Goal: Task Accomplishment & Management: Manage account settings

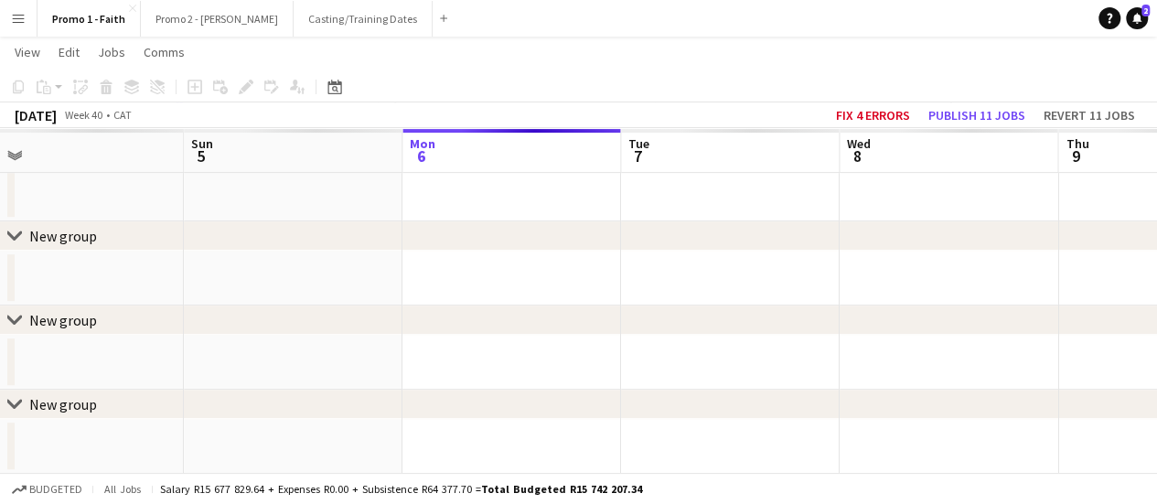
click at [15, 12] on app-icon "Menu" at bounding box center [18, 18] width 15 height 15
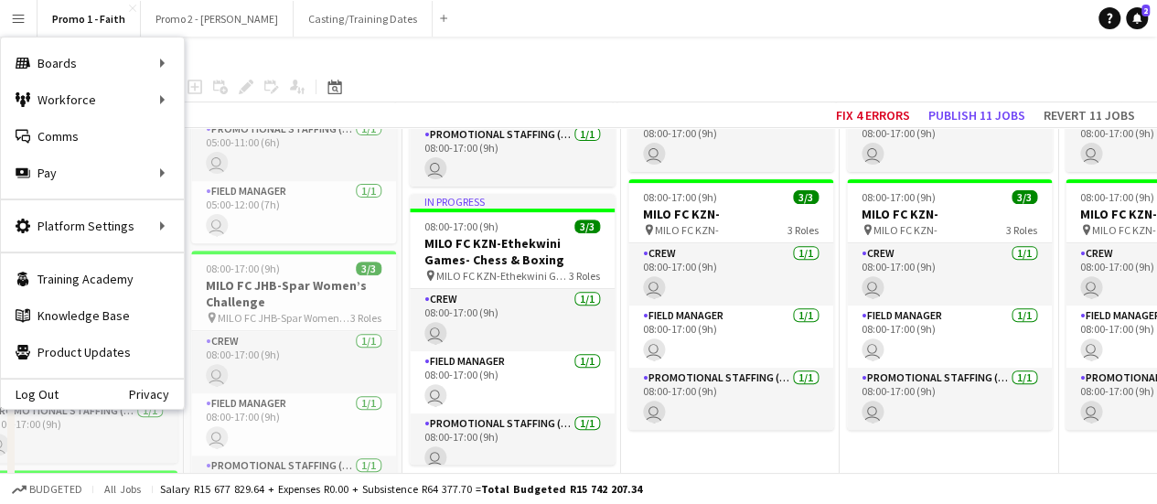
scroll to position [5171, 0]
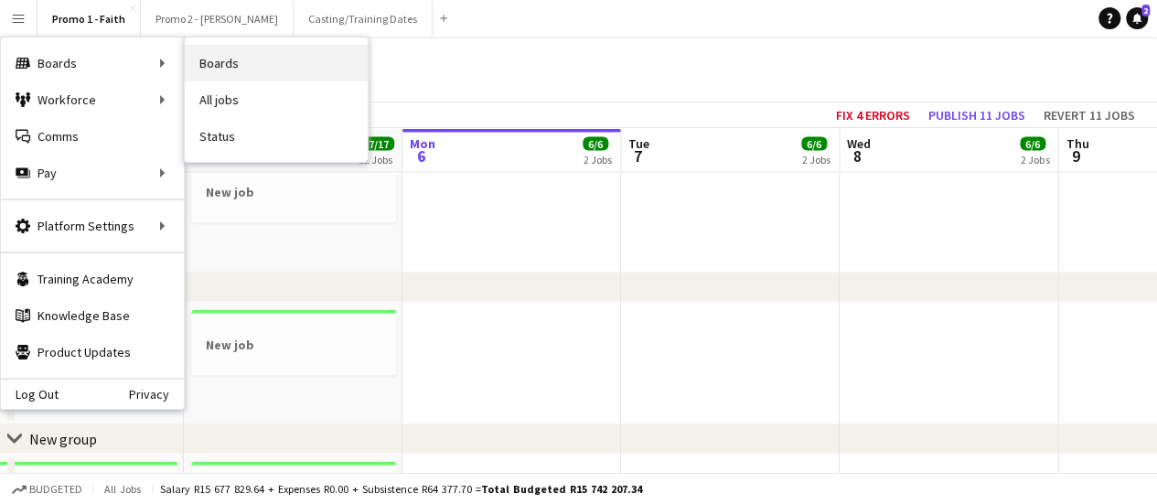
click at [200, 60] on link "Boards" at bounding box center [276, 63] width 183 height 37
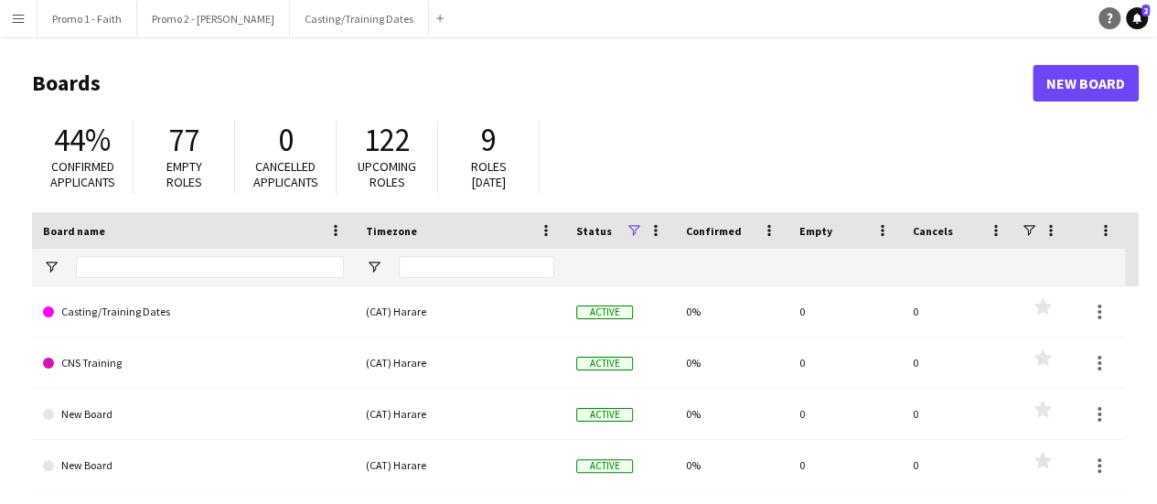
click at [1109, 18] on icon at bounding box center [1108, 19] width 5 height 10
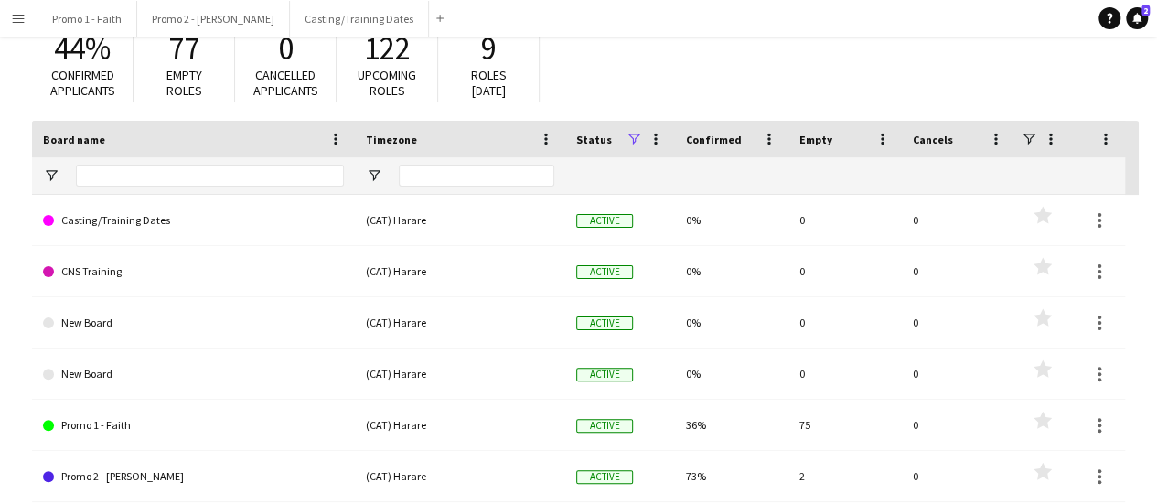
scroll to position [183, 0]
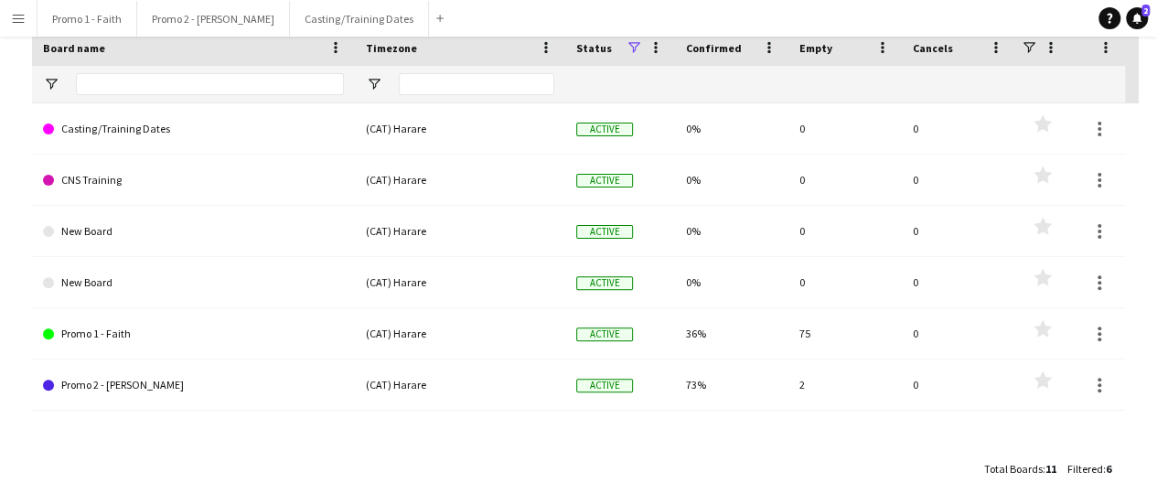
click at [16, 16] on app-icon "Menu" at bounding box center [18, 18] width 15 height 15
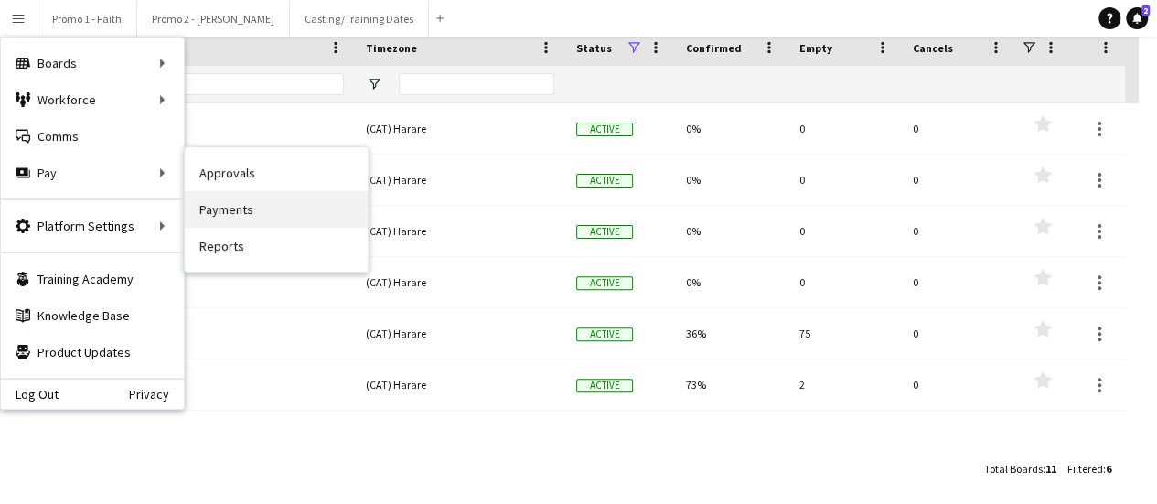
click at [219, 205] on link "Payments" at bounding box center [276, 209] width 183 height 37
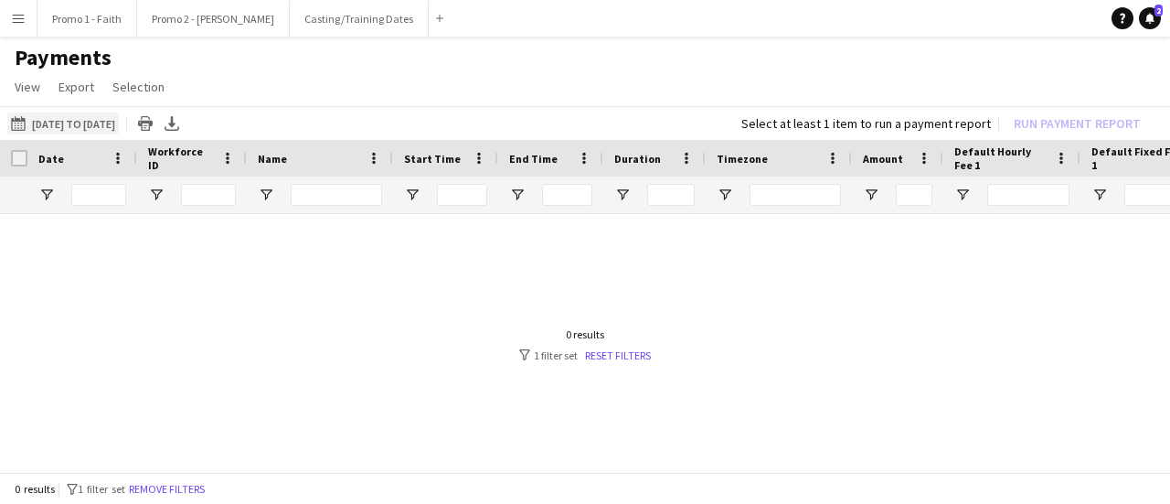
click at [57, 121] on button "[DATE] to [DATE] [DATE] to [DATE]" at bounding box center [63, 123] width 112 height 22
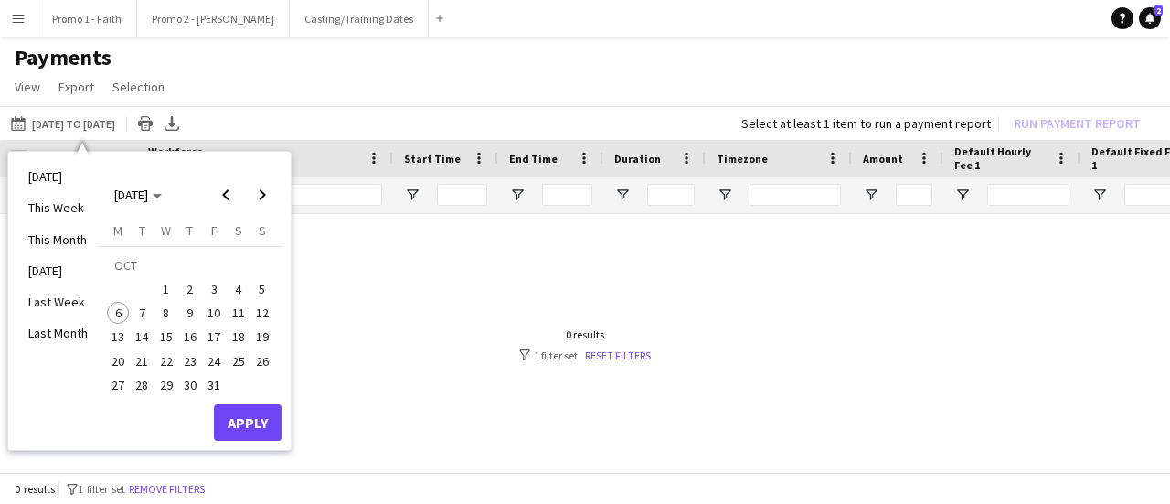
click at [164, 289] on span "1" at bounding box center [166, 289] width 22 height 22
click at [212, 286] on span "3" at bounding box center [214, 289] width 22 height 22
click at [245, 423] on button "Apply" at bounding box center [248, 422] width 68 height 37
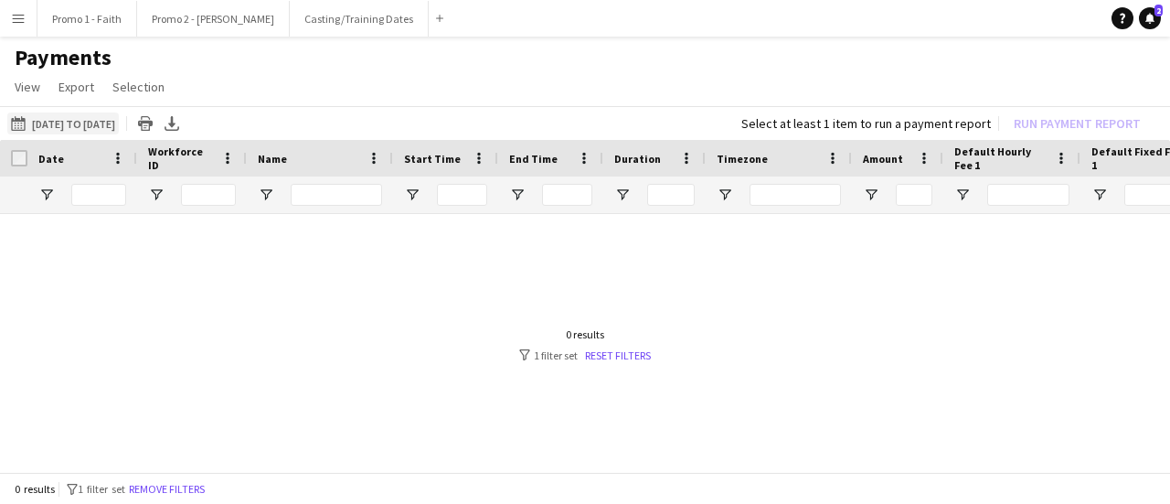
click at [119, 124] on button "[DATE] to [DATE] [DATE] to [DATE]" at bounding box center [63, 123] width 112 height 22
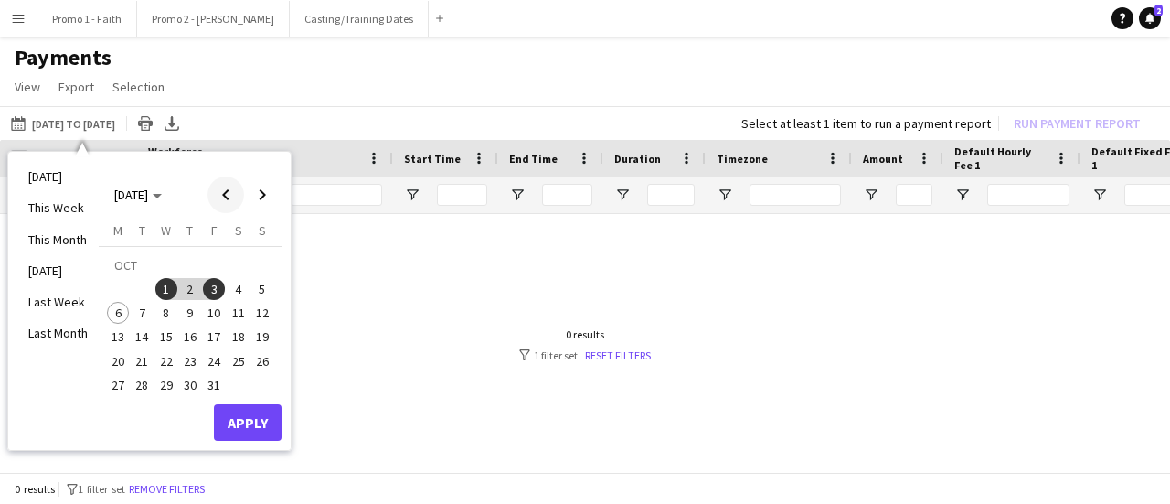
click at [227, 193] on span "Previous month" at bounding box center [226, 194] width 37 height 37
click at [119, 290] on span "1" at bounding box center [118, 289] width 22 height 22
click at [164, 344] on span "17" at bounding box center [166, 337] width 22 height 22
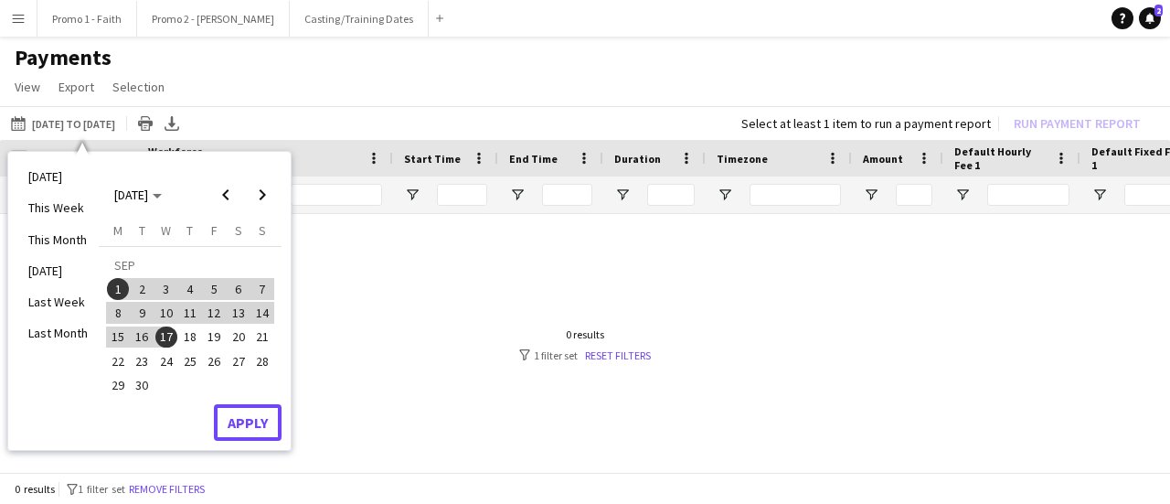
click at [260, 420] on button "Apply" at bounding box center [248, 422] width 68 height 37
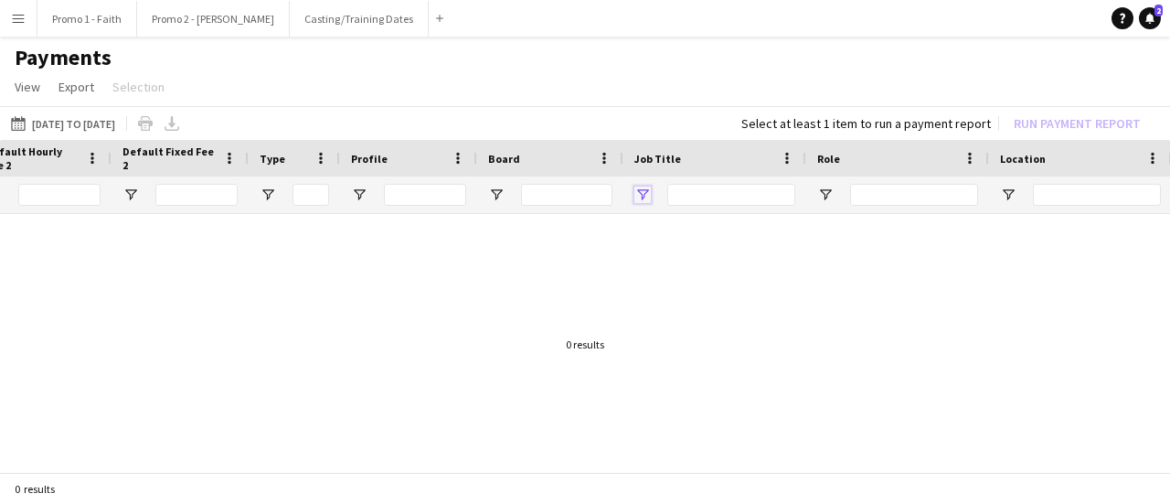
click at [639, 192] on span "Open Filter Menu" at bounding box center [642, 195] width 16 height 16
click at [639, 187] on span "Open Filter Menu" at bounding box center [642, 195] width 16 height 16
click at [690, 105] on app-page-menu "View Customise view Customise filters Reset Filters Reset View Reset All Export…" at bounding box center [585, 88] width 1170 height 35
click at [13, 16] on app-icon "Menu" at bounding box center [18, 18] width 15 height 15
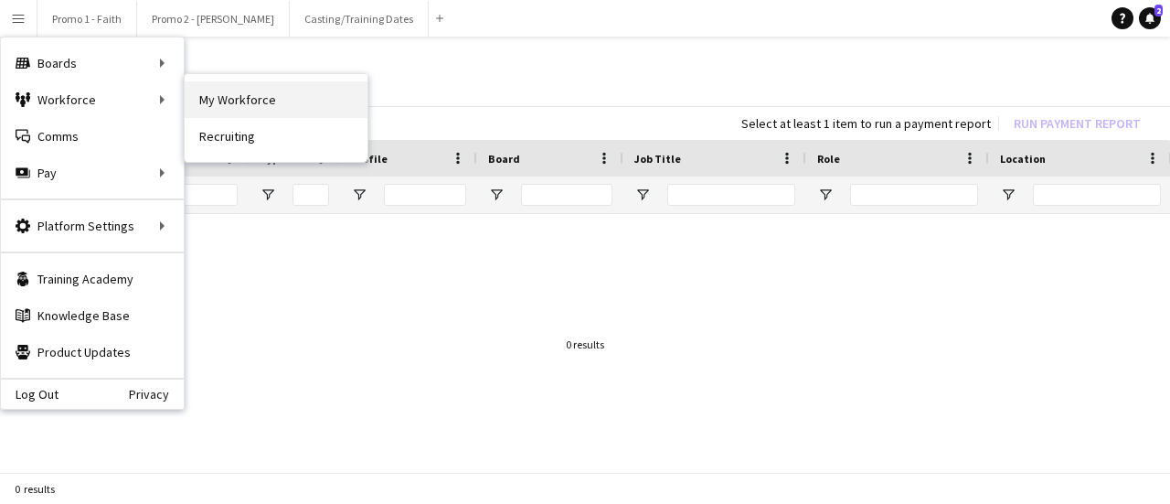
click at [215, 96] on link "My Workforce" at bounding box center [276, 99] width 183 height 37
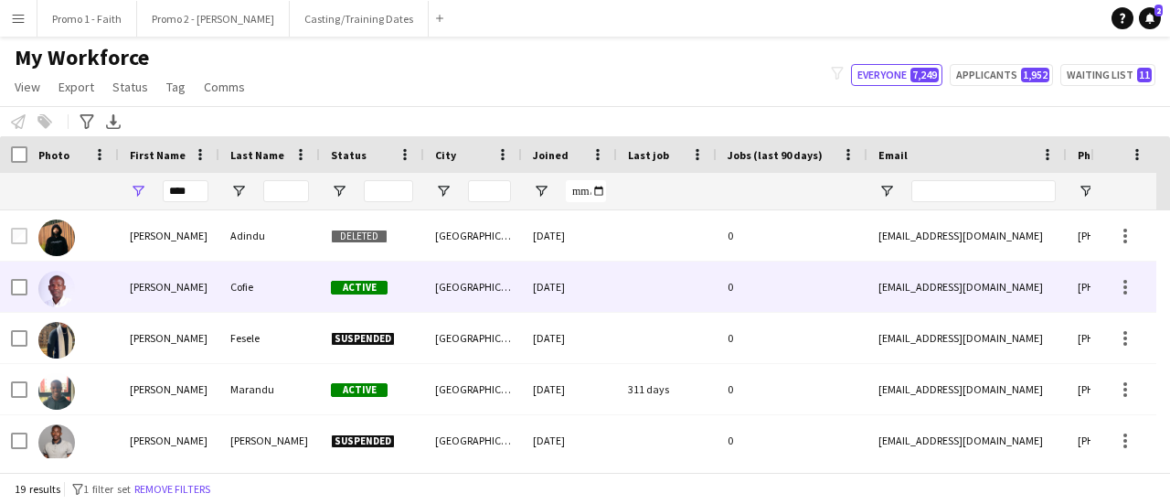
click at [510, 281] on div "[GEOGRAPHIC_DATA]" at bounding box center [473, 286] width 98 height 50
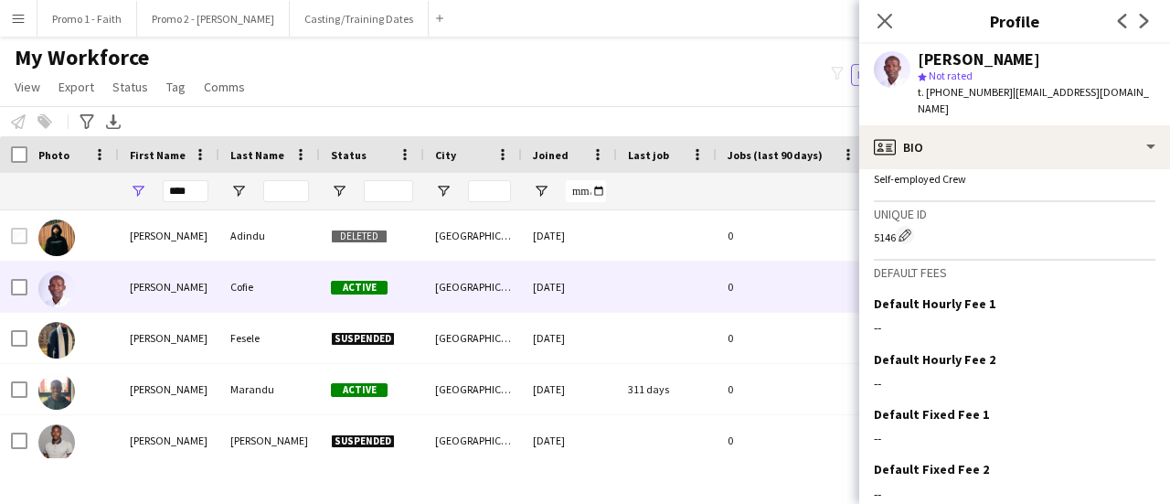
scroll to position [812, 0]
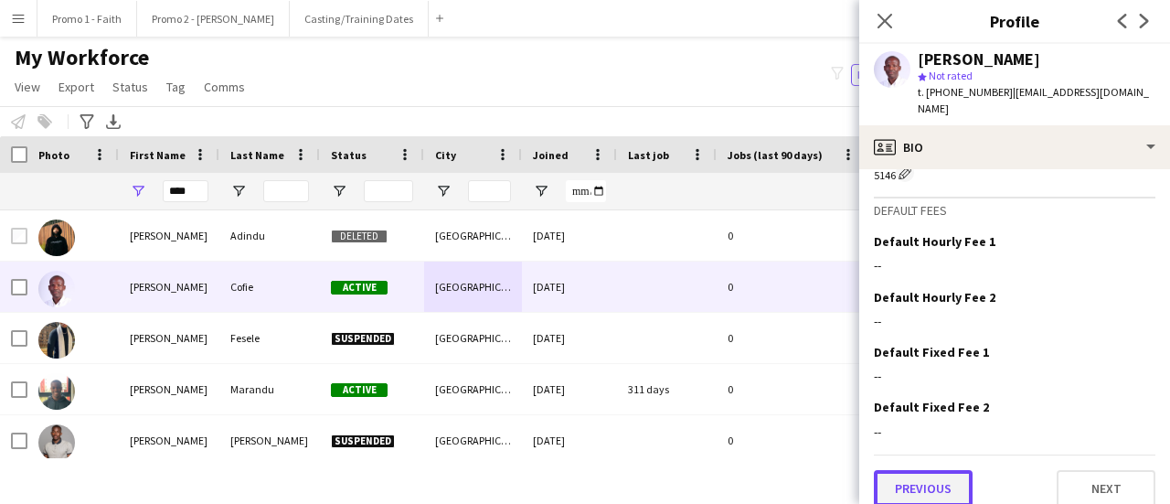
click at [930, 470] on button "Previous" at bounding box center [923, 488] width 99 height 37
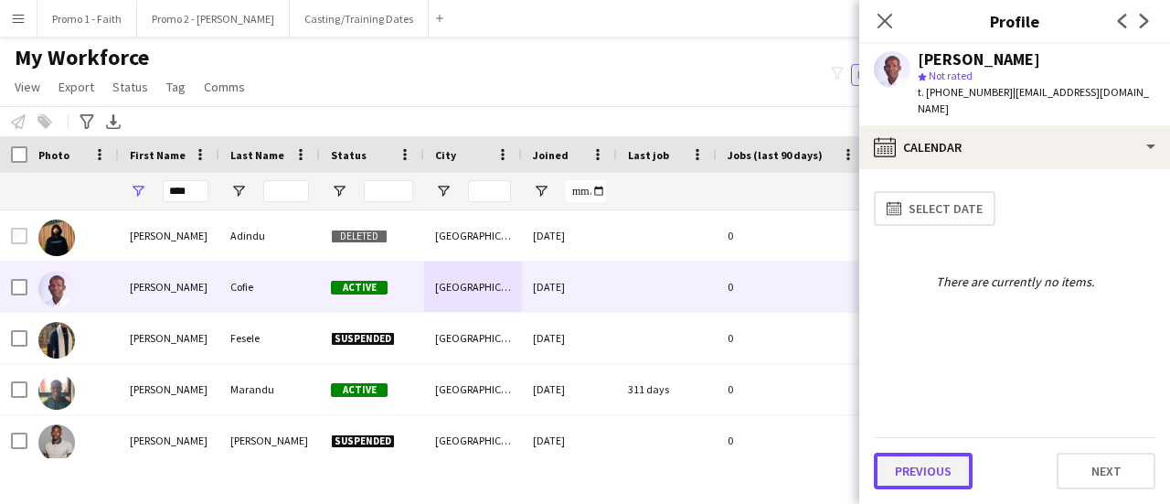
click at [926, 474] on button "Previous" at bounding box center [923, 471] width 99 height 37
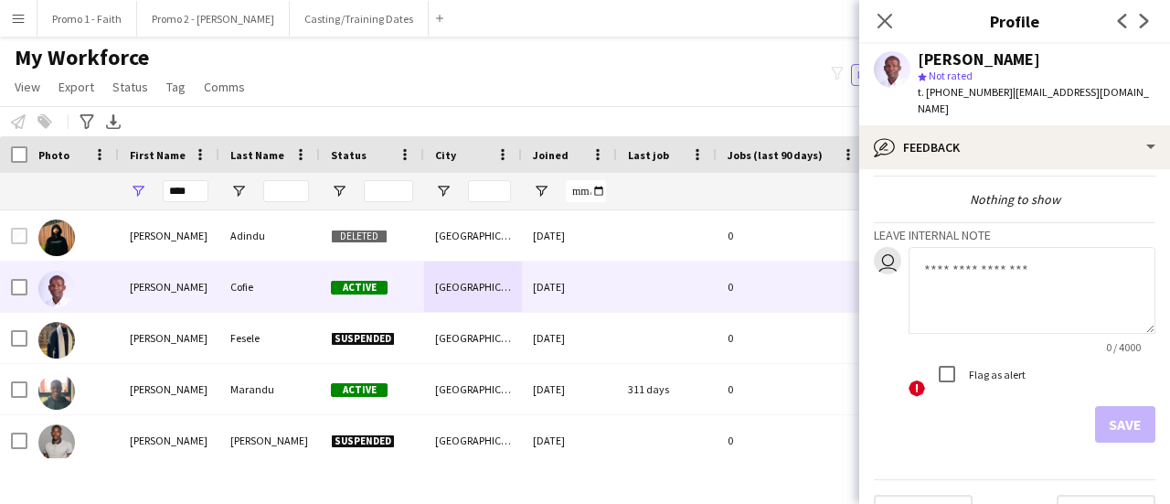
scroll to position [84, 0]
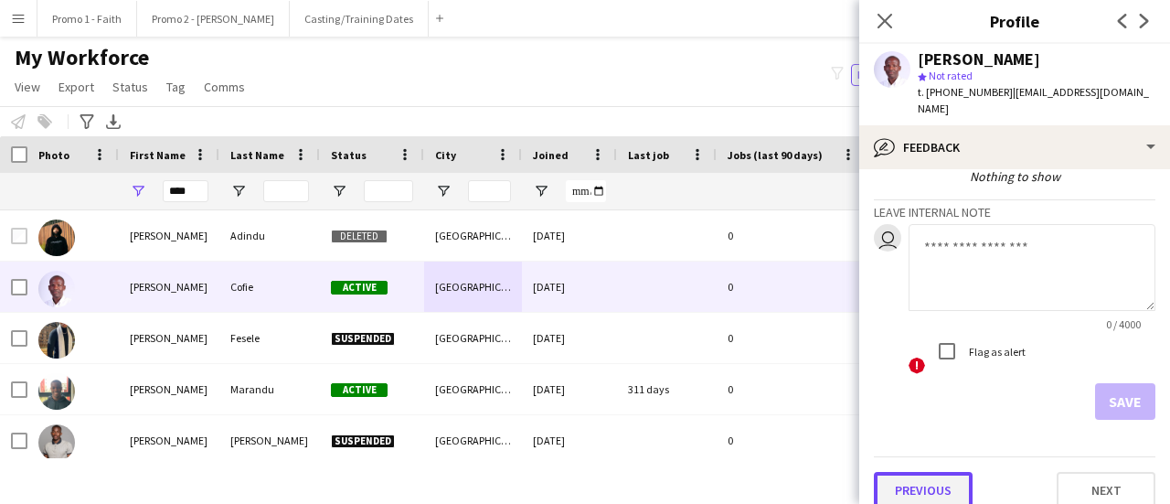
click at [933, 477] on button "Previous" at bounding box center [923, 490] width 99 height 37
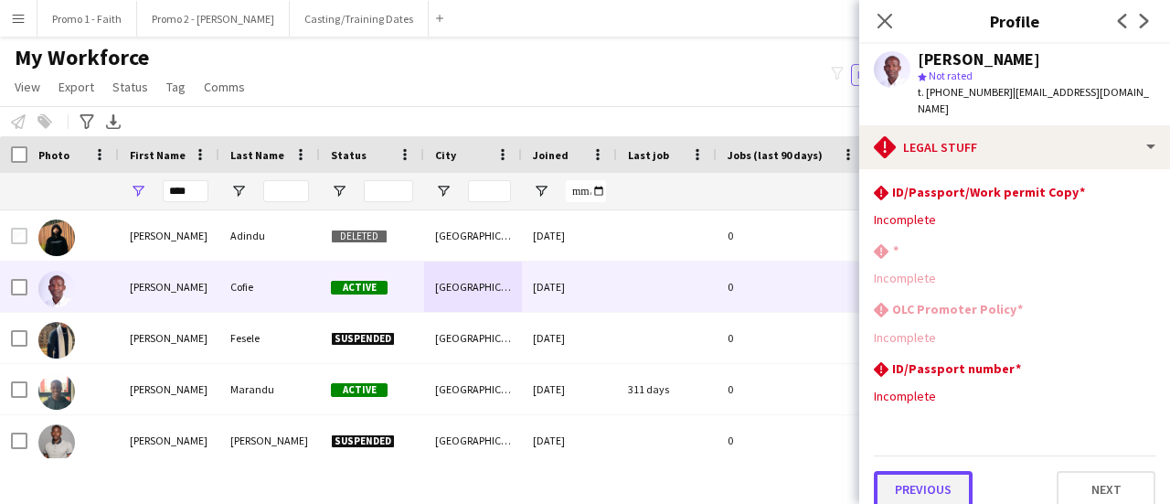
click at [933, 476] on button "Previous" at bounding box center [923, 489] width 99 height 37
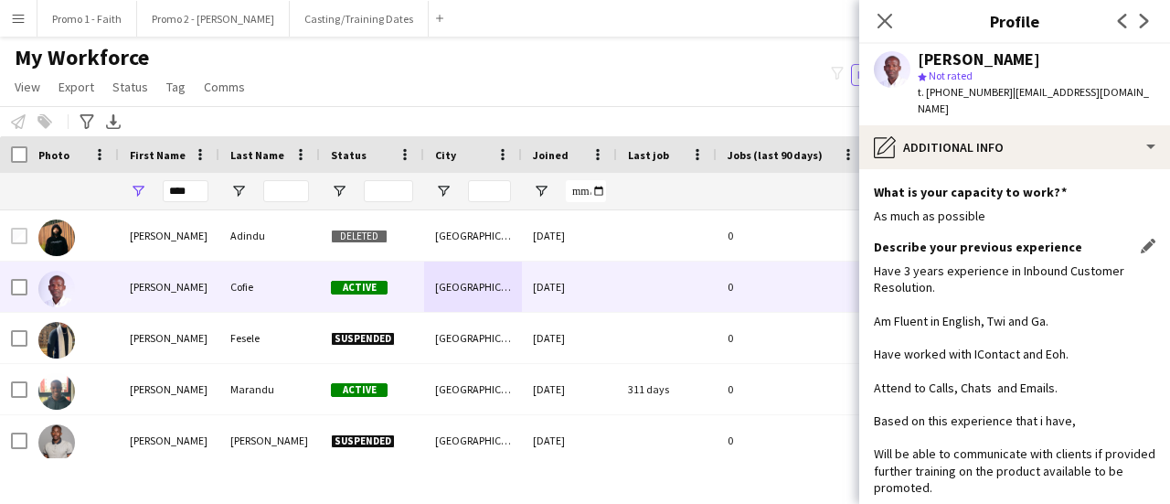
scroll to position [147, 0]
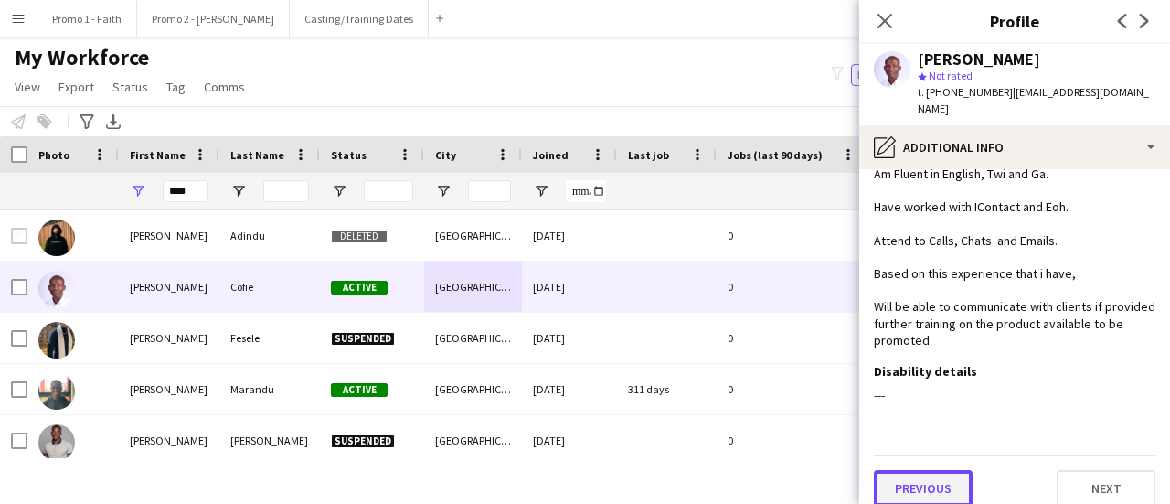
click at [925, 483] on button "Previous" at bounding box center [923, 488] width 99 height 37
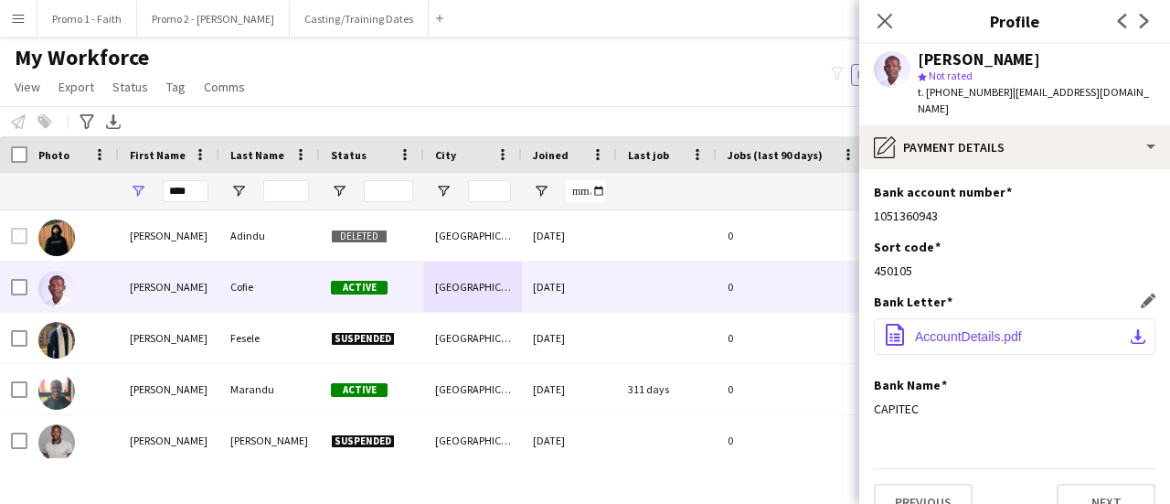
click at [939, 329] on span "AccountDetails.pdf" at bounding box center [968, 336] width 107 height 15
click at [199, 193] on input "****" at bounding box center [186, 191] width 46 height 22
type input "*"
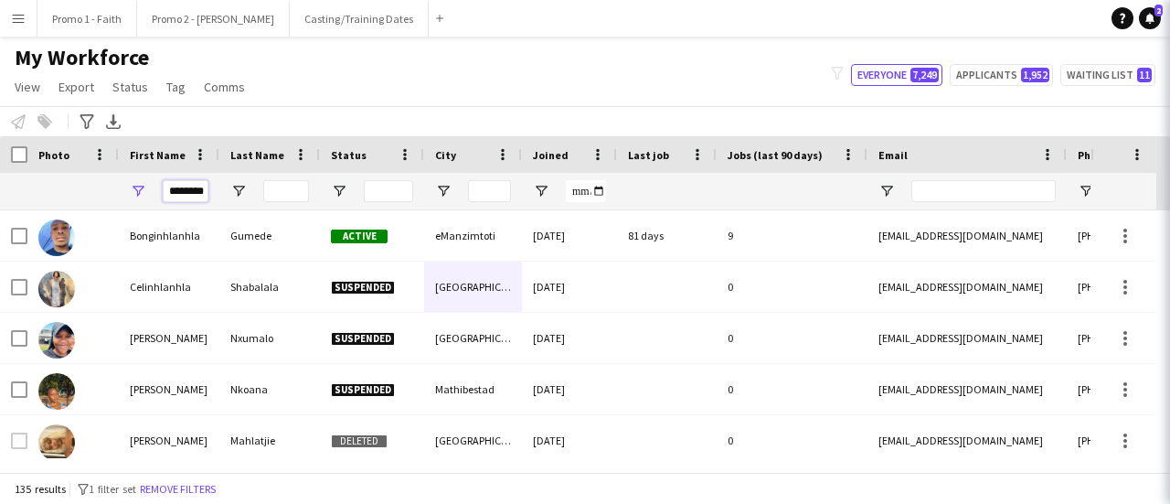
scroll to position [0, 14]
type input "********"
click at [287, 193] on input "Last Name Filter Input" at bounding box center [286, 191] width 46 height 22
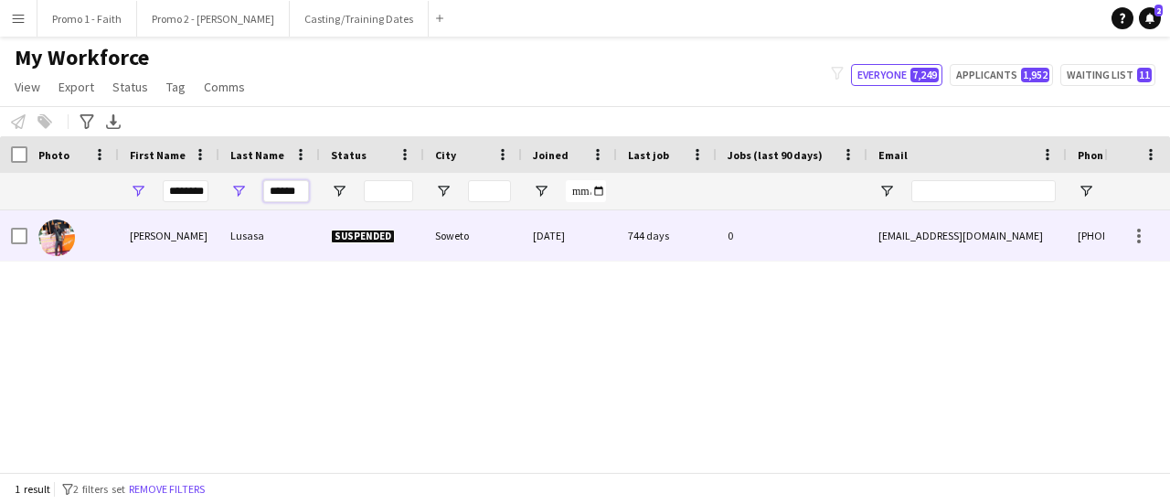
type input "******"
drag, startPoint x: 292, startPoint y: 236, endPoint x: 243, endPoint y: 257, distance: 52.8
click at [292, 235] on div "Lusasa" at bounding box center [269, 235] width 101 height 50
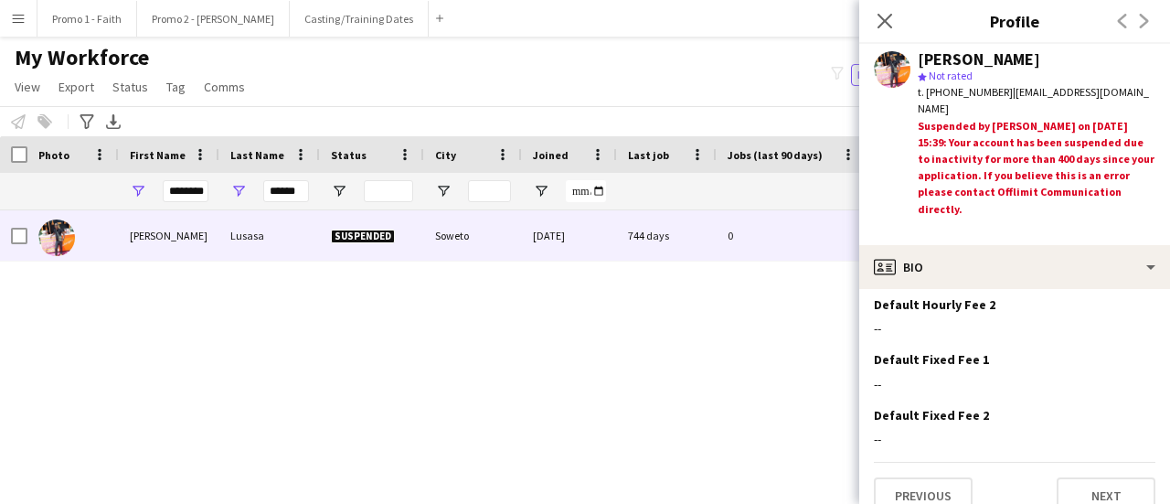
scroll to position [995, 0]
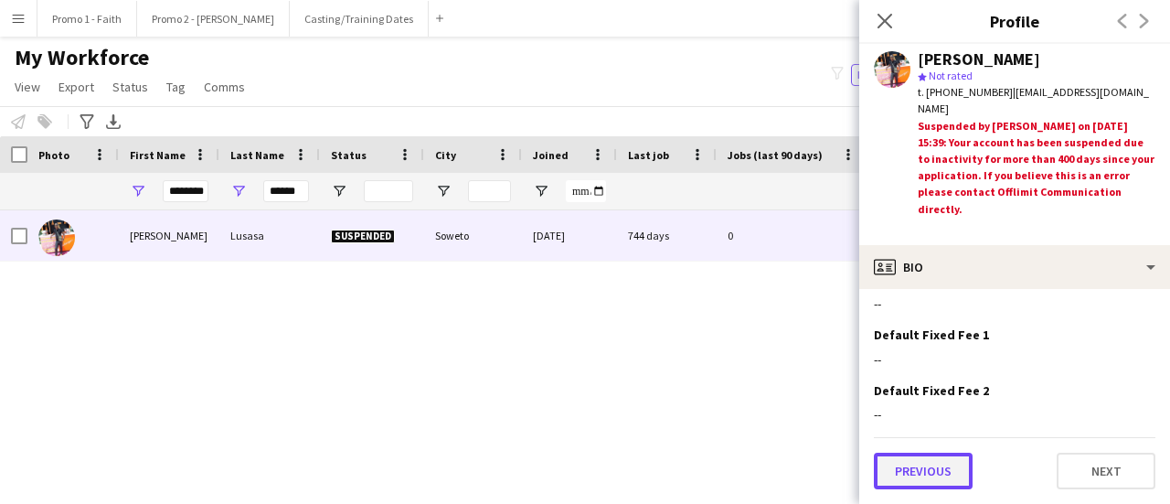
click at [954, 473] on button "Previous" at bounding box center [923, 471] width 99 height 37
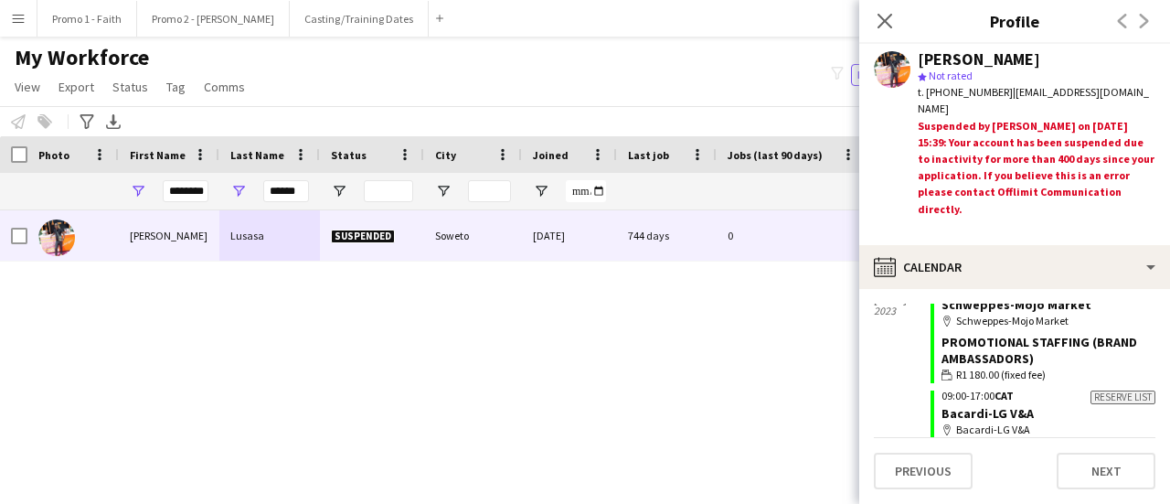
scroll to position [1359, 0]
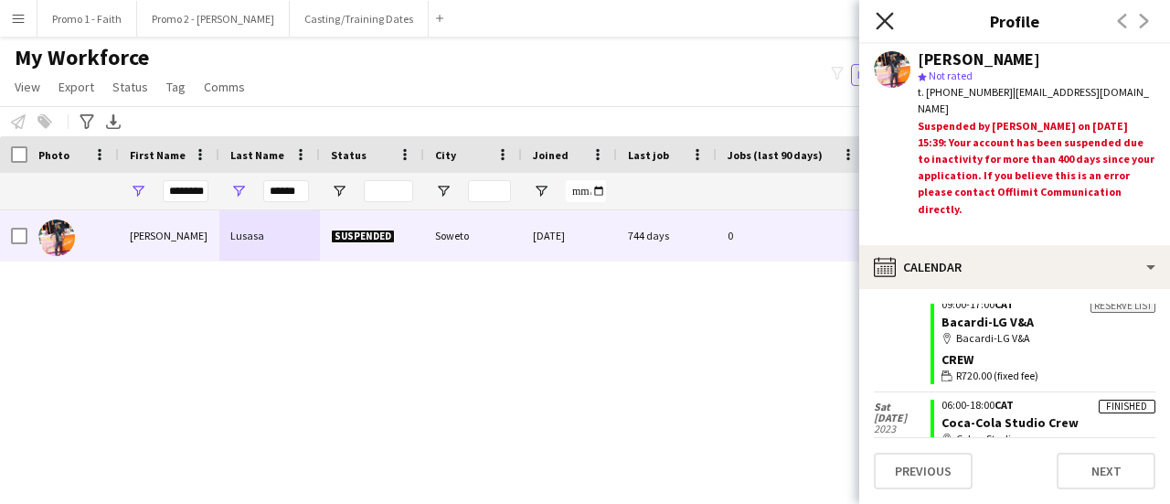
click at [881, 16] on icon at bounding box center [884, 20] width 17 height 17
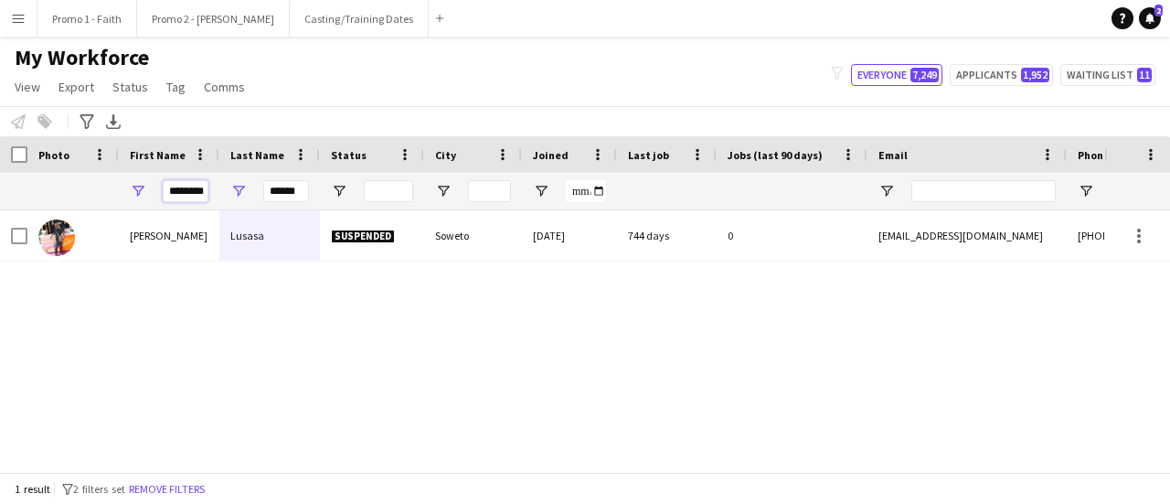
click at [177, 198] on input "********" at bounding box center [186, 191] width 46 height 22
click at [170, 188] on input "********" at bounding box center [186, 191] width 46 height 22
type input "*"
click at [266, 191] on input "******" at bounding box center [286, 191] width 46 height 22
type input "*"
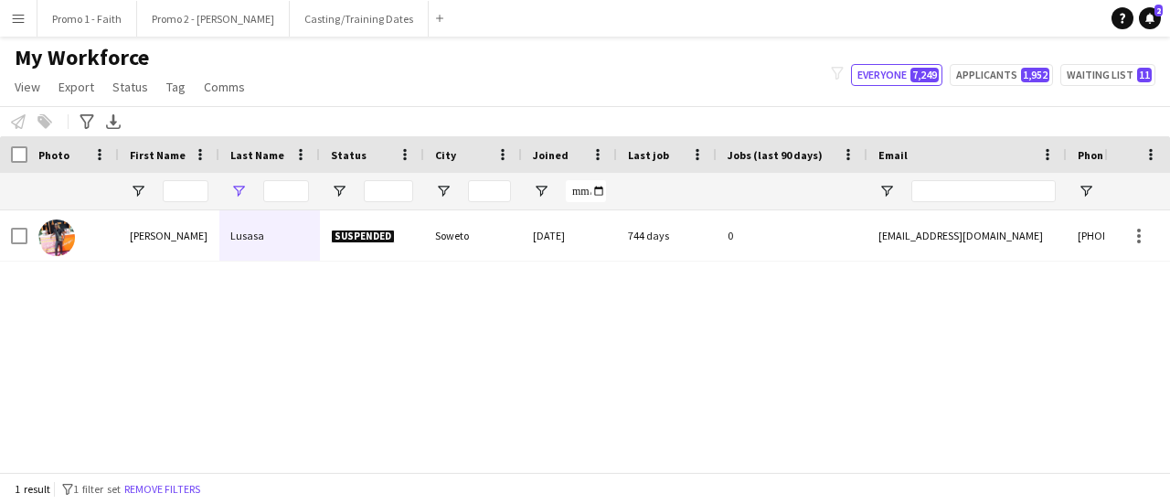
drag, startPoint x: 267, startPoint y: 336, endPoint x: 261, endPoint y: 328, distance: 10.4
click at [267, 334] on div "[PERSON_NAME] Suspended Soweto [DATE] 744 days 0 [EMAIL_ADDRESS][DOMAIN_NAME] […" at bounding box center [552, 334] width 1104 height 248
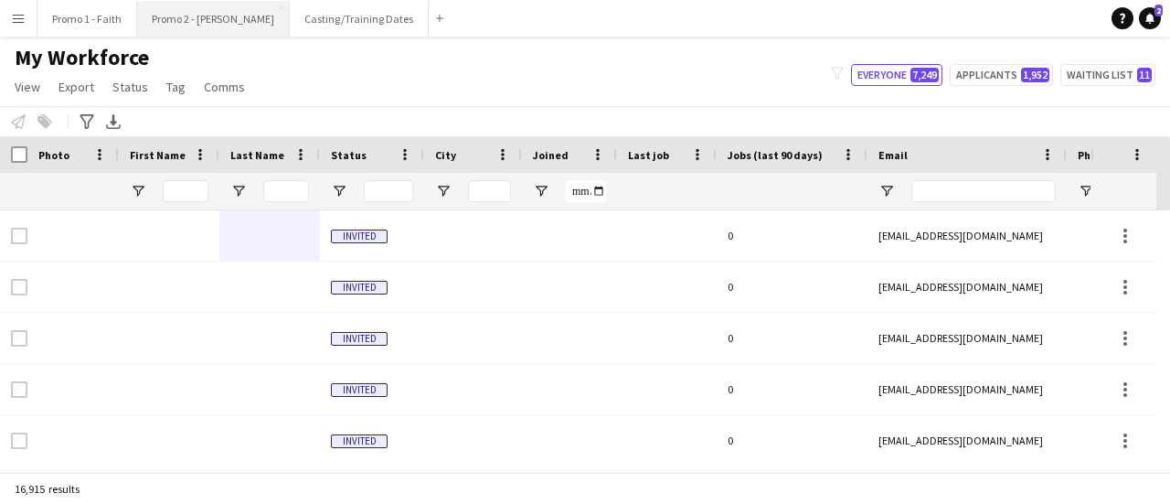
click at [171, 17] on button "Promo 2 - [PERSON_NAME]" at bounding box center [213, 19] width 153 height 36
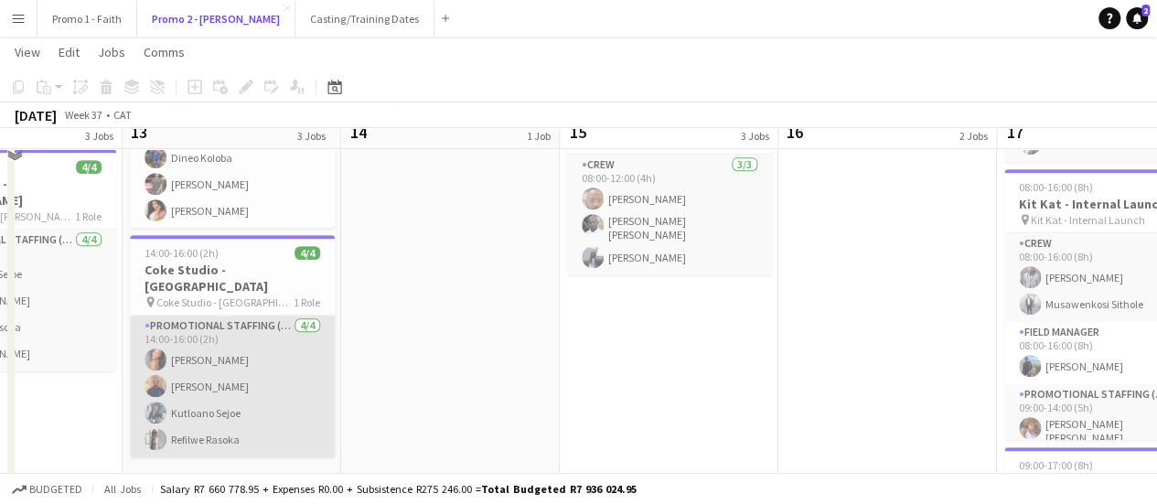
scroll to position [366, 0]
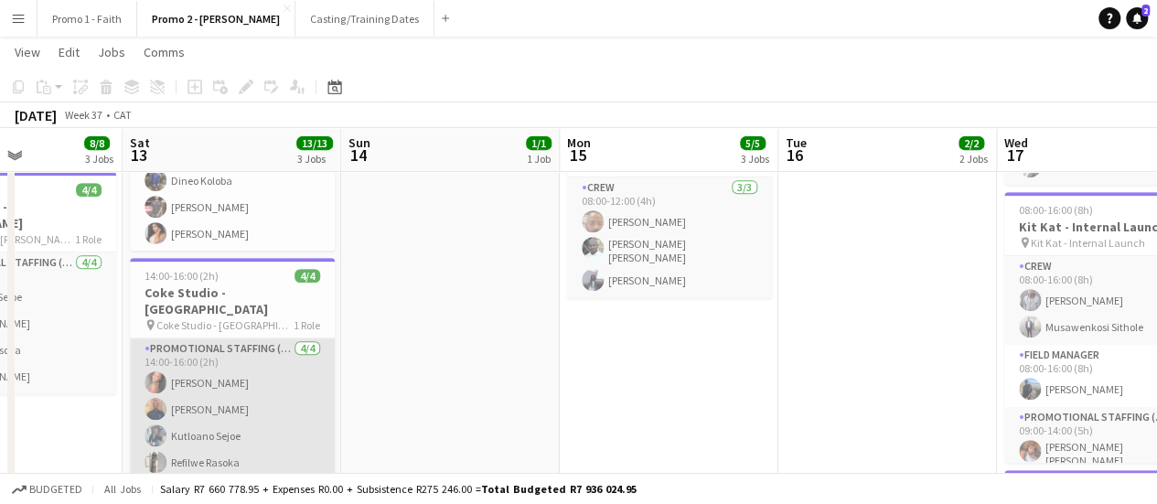
click at [225, 350] on app-card-role "Promotional Staffing (Brand Ambassadors) [DATE] 14:00-16:00 (2h) [PERSON_NAME] …" at bounding box center [232, 409] width 205 height 142
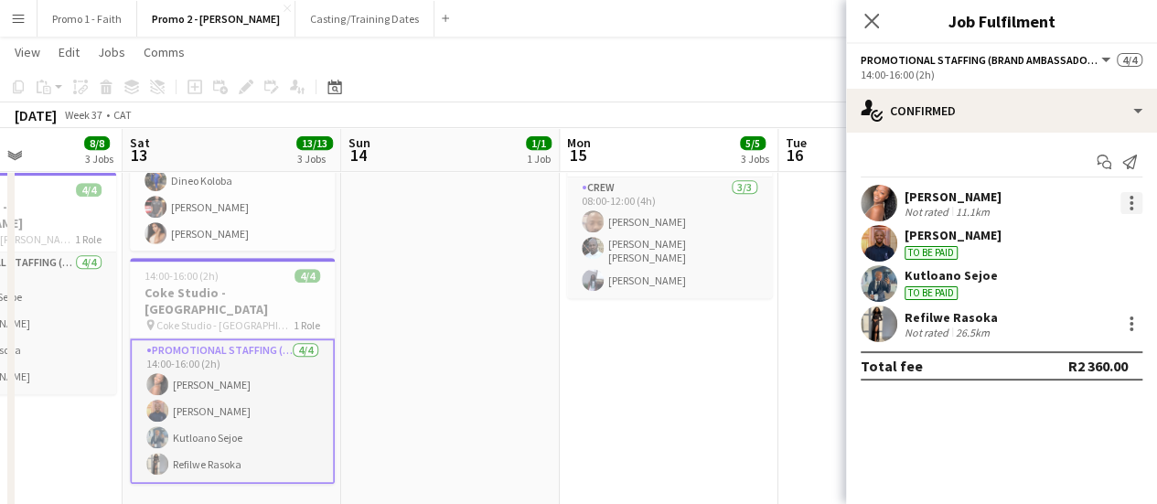
click at [1126, 208] on div at bounding box center [1131, 203] width 22 height 22
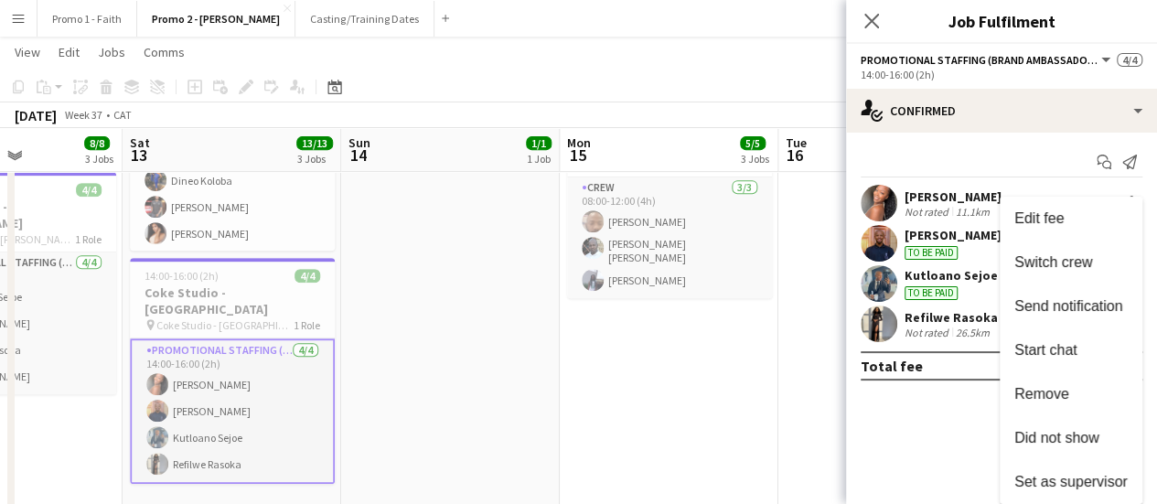
click at [998, 154] on div at bounding box center [578, 252] width 1157 height 504
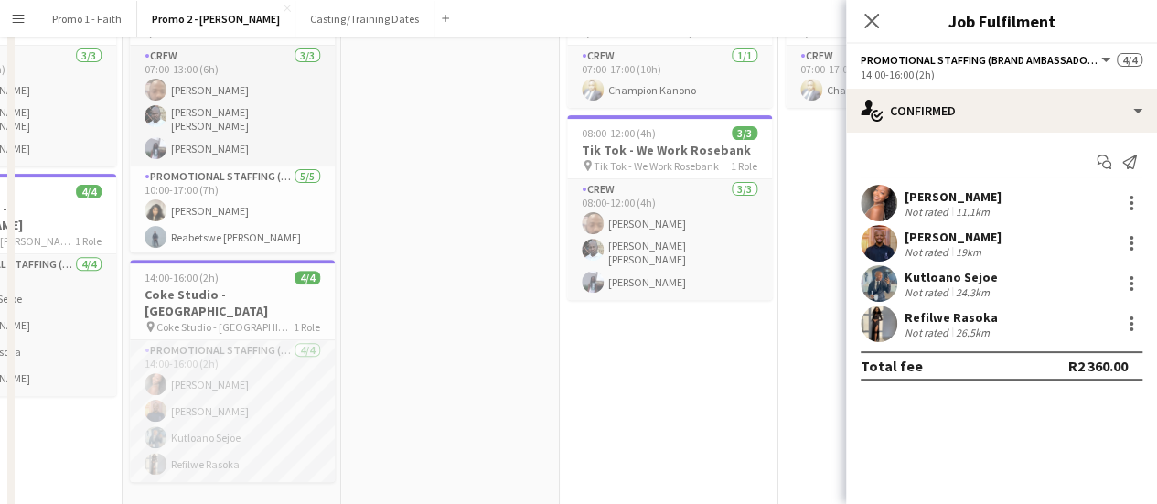
scroll to position [0, 0]
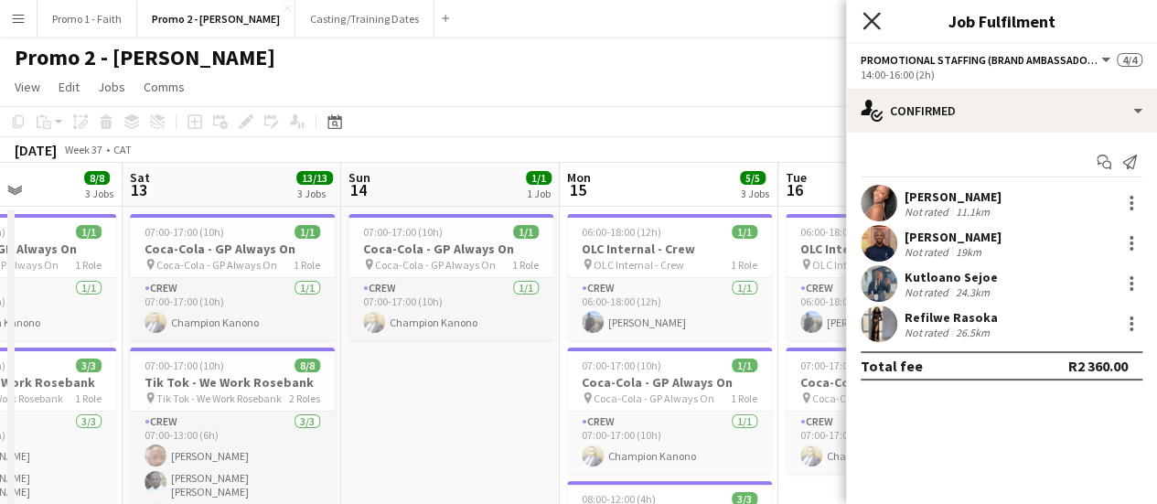
click at [871, 20] on icon at bounding box center [870, 20] width 17 height 17
